Goal: Task Accomplishment & Management: Use online tool/utility

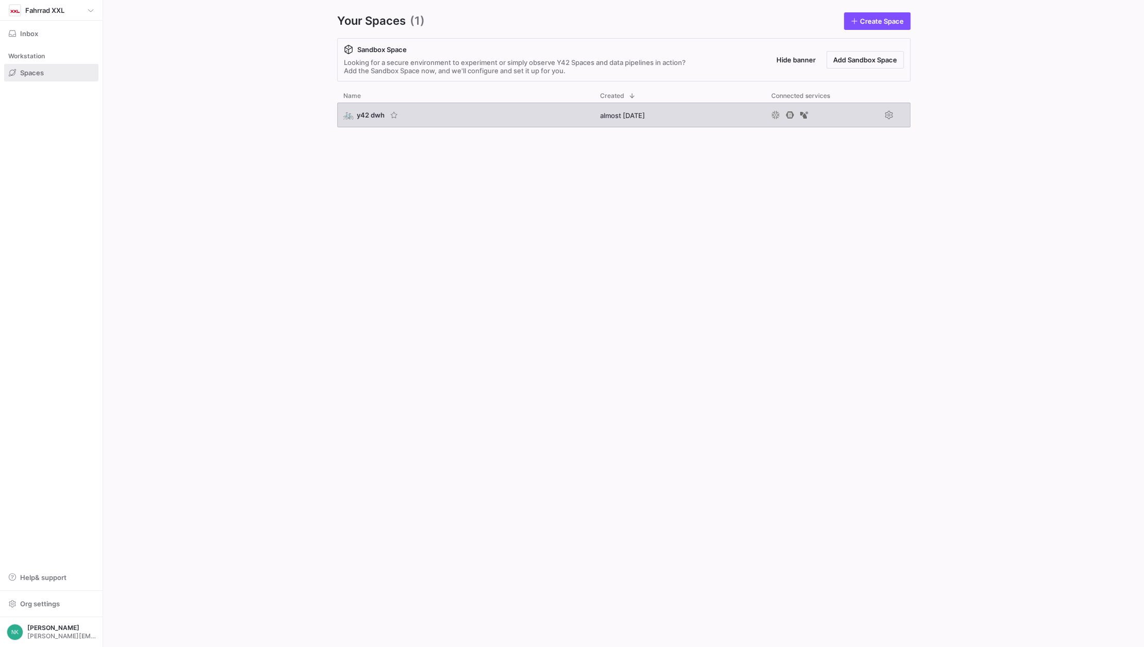
click at [363, 120] on div "🚲 y42 dwh" at bounding box center [465, 115] width 257 height 25
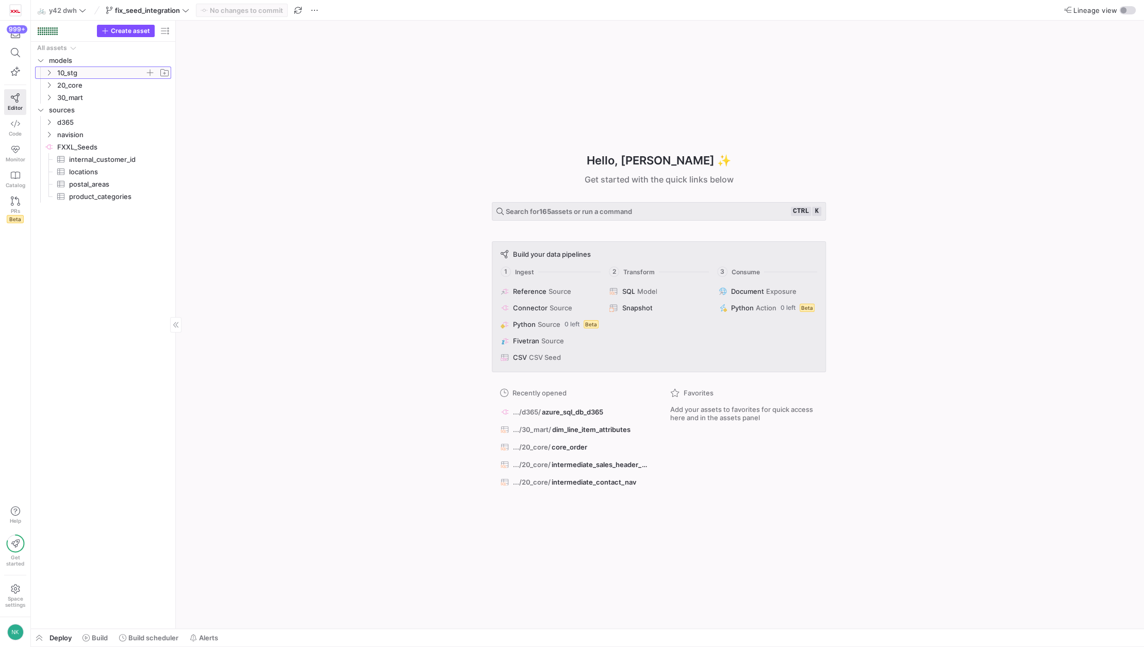
click at [53, 72] on y42-icon "Press SPACE to select this row." at bounding box center [49, 73] width 8 height 8
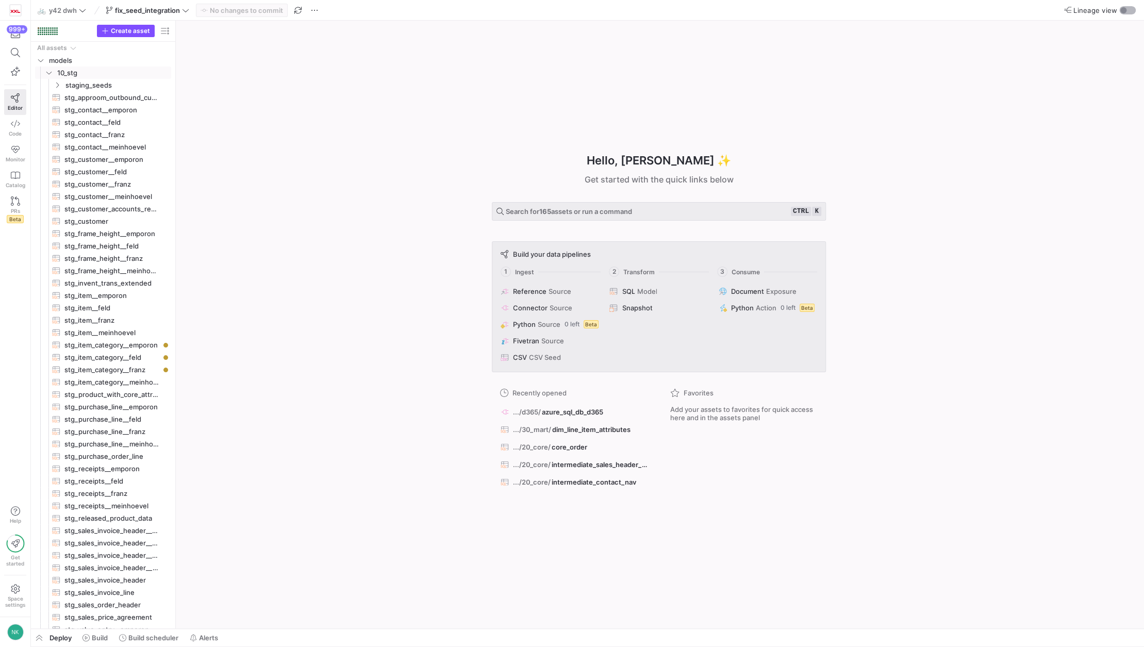
click at [1122, 11] on div "button" at bounding box center [1123, 10] width 6 height 6
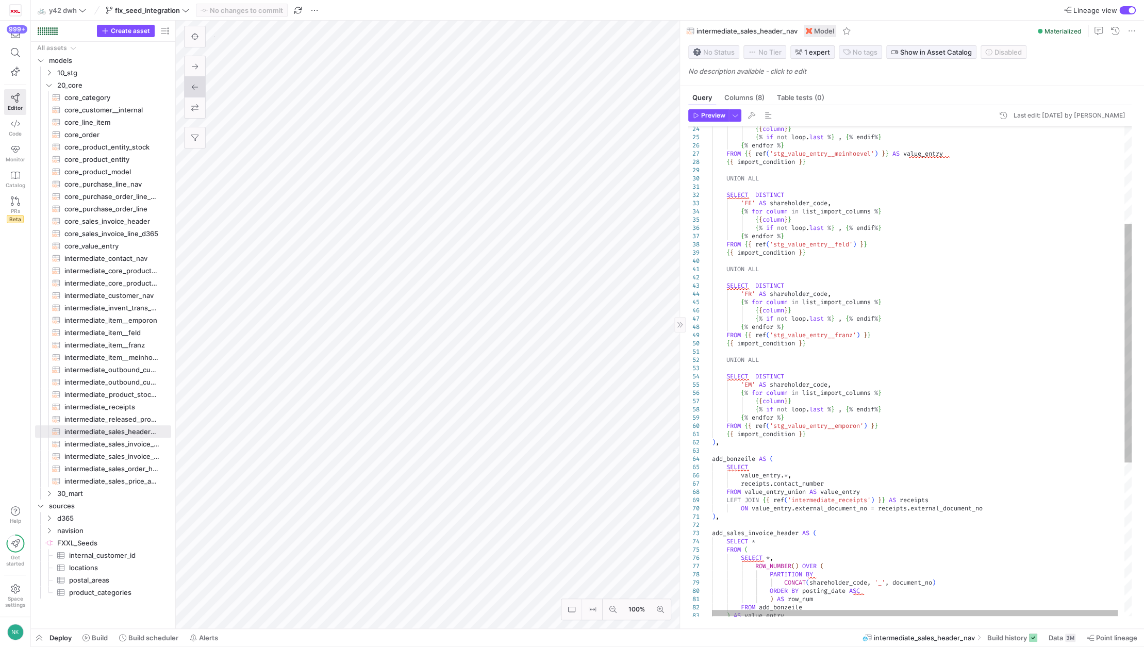
click at [811, 479] on div "{ % if not loop . last % } , { % endif % } { % endfor % } FROM { { ref ( 'stg_v…" at bounding box center [925, 429] width 426 height 1004
click at [804, 486] on div "{ % if not loop . last % } , { % endif % } { % endfor % } FROM { { ref ( 'stg_v…" at bounding box center [925, 429] width 426 height 1004
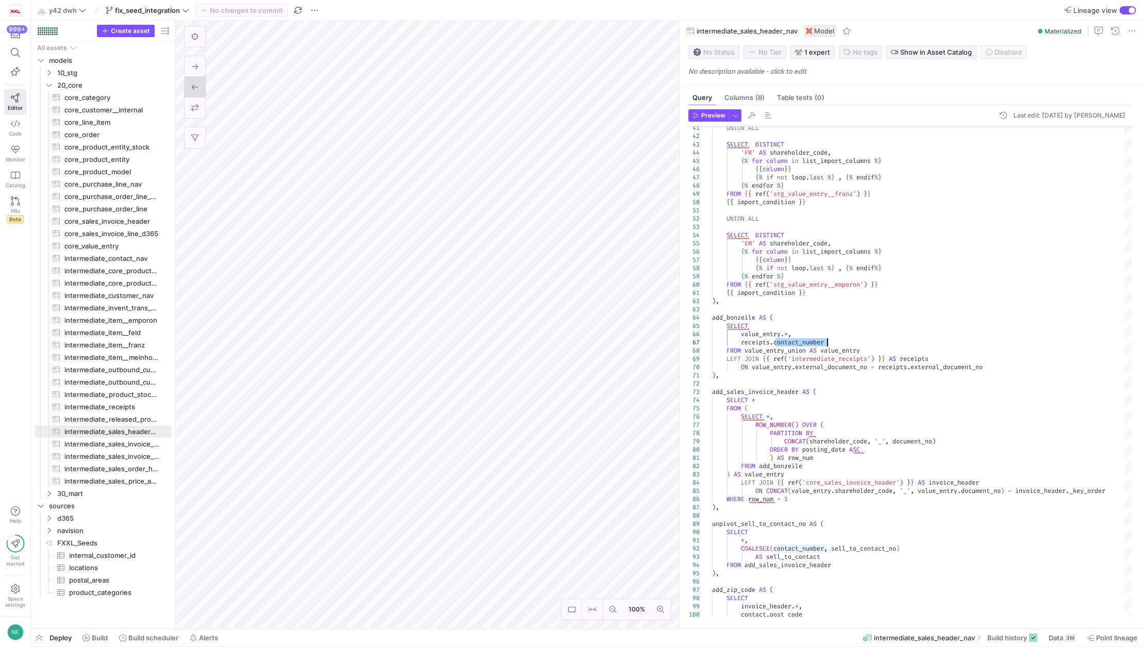
type textarea "-- SET IMPORT COLS -- this is a list of columns to be imported from Receipts, -…"
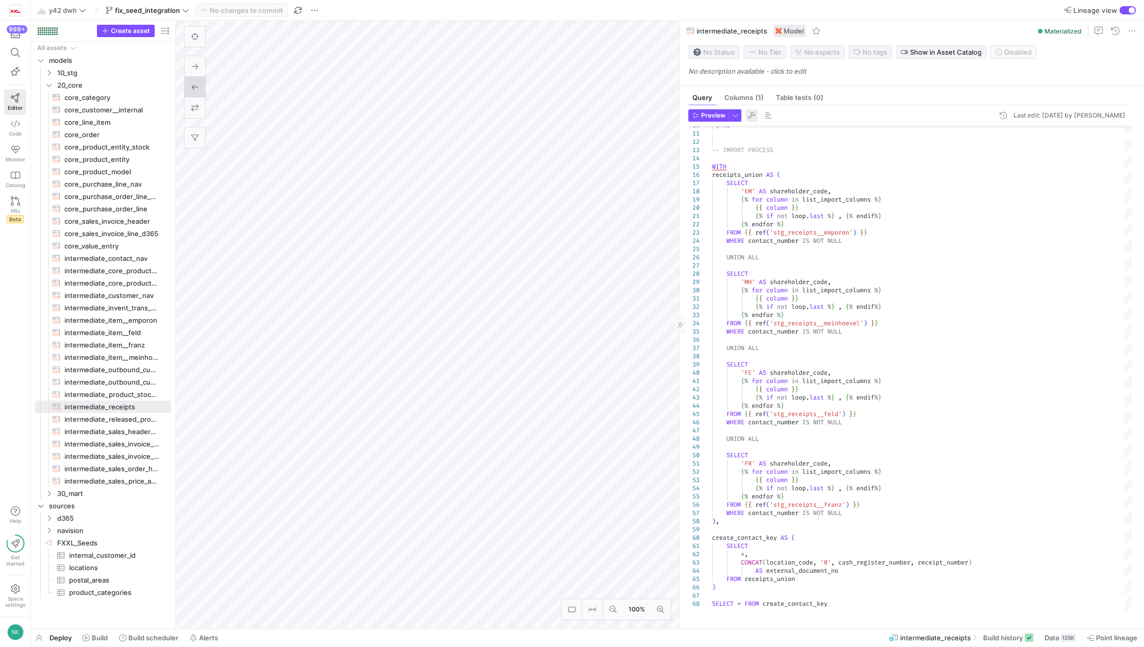
click at [748, 115] on span "button" at bounding box center [751, 115] width 12 height 12
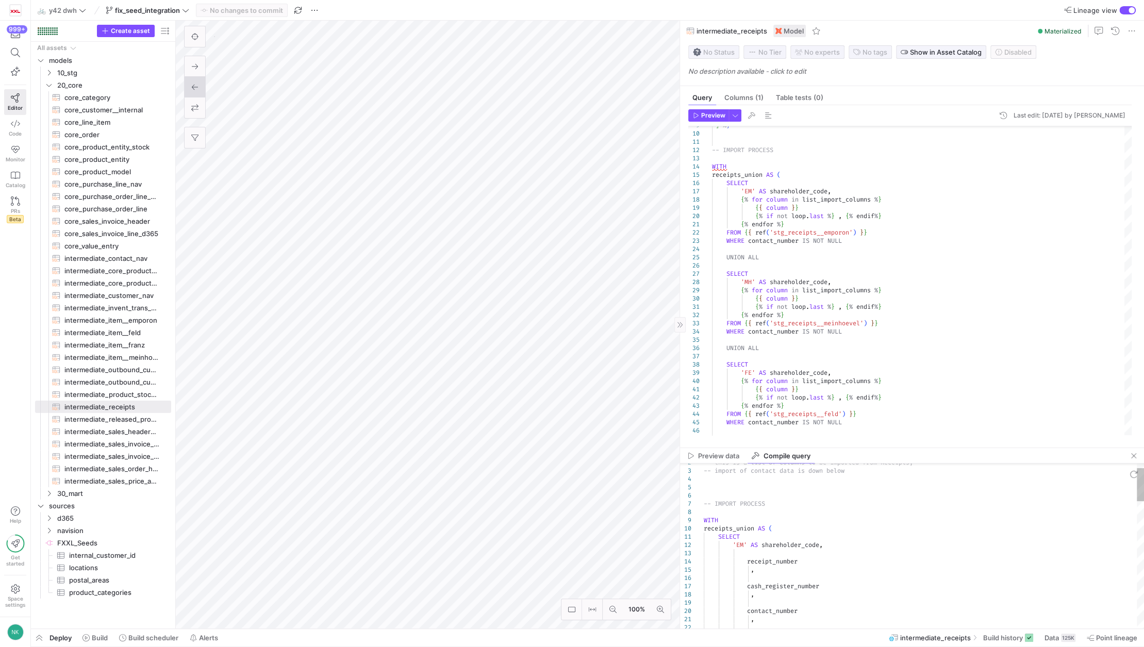
type textarea "-- SET IMPORT COLS -- this is a list of columns to be imported from Receipts, -…"
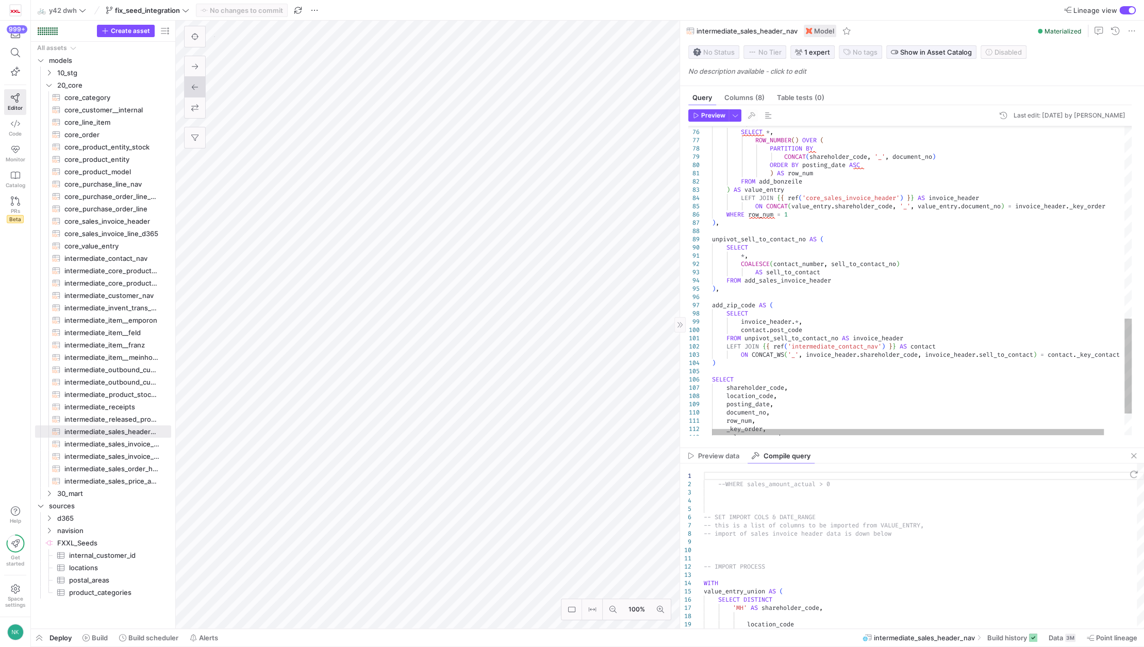
click at [790, 327] on div "FROM ( SELECT * , ROW_NUMBER ( ) OVER ( PARTITION BY CONCAT ( shareholder_code …" at bounding box center [932, 3] width 441 height 1004
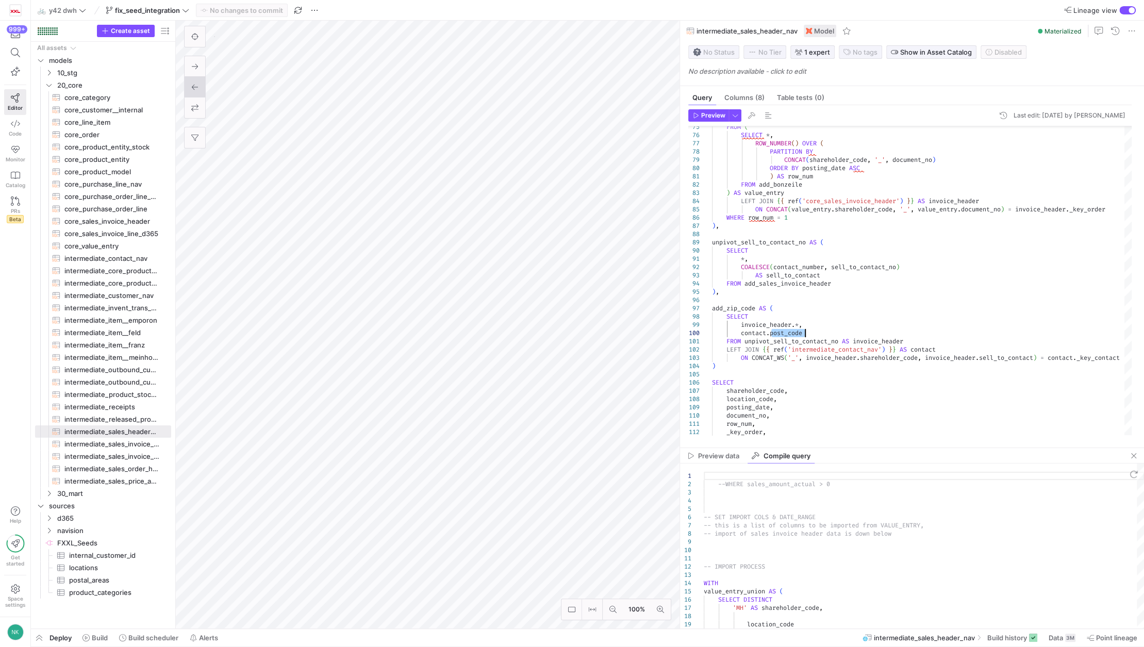
type textarea "-- SET IMPORT COLS -- this is a list of columns to be imported from Contact, --…"
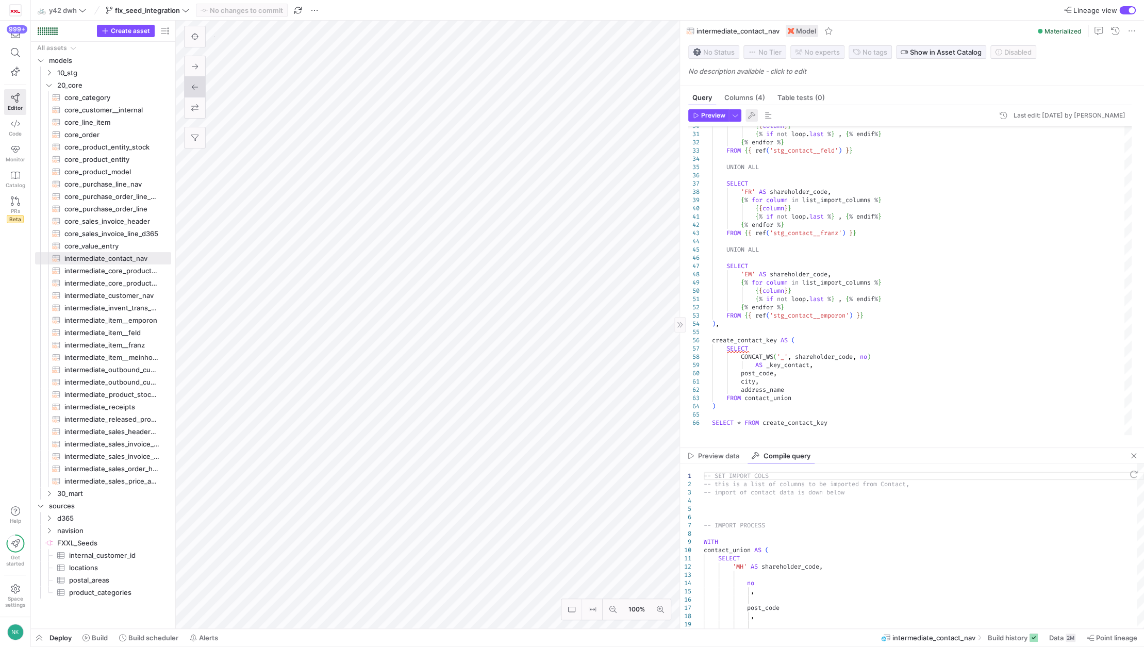
click at [753, 113] on span "button" at bounding box center [751, 115] width 12 height 12
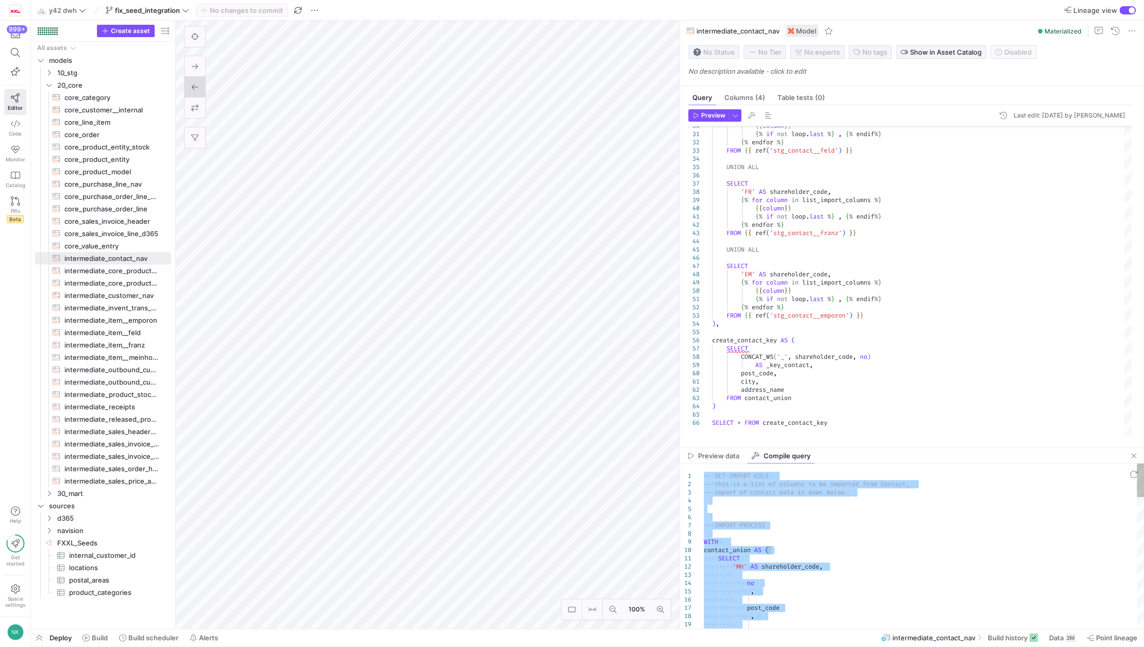
type textarea "-- SET IMPORT COLS -- this is a list of columns to be imported from Contact, --…"
